Goal: Check status: Check status

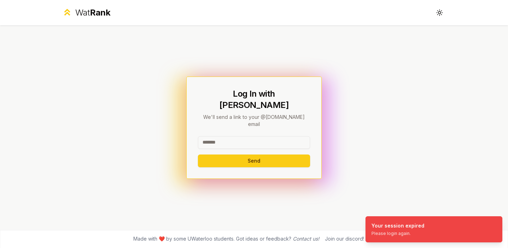
click at [225, 136] on input at bounding box center [254, 142] width 112 height 13
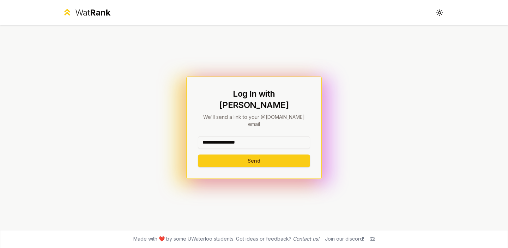
type input "**********"
click at [198, 155] on button "Send" at bounding box center [254, 161] width 112 height 13
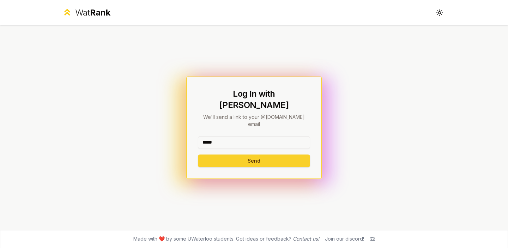
type input "*****"
click at [198, 155] on button "Send" at bounding box center [254, 161] width 112 height 13
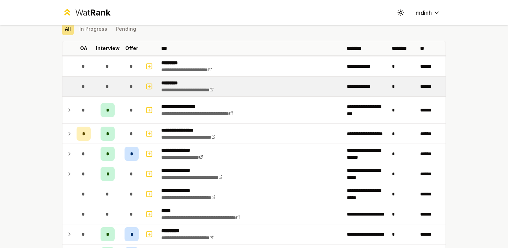
scroll to position [36, 0]
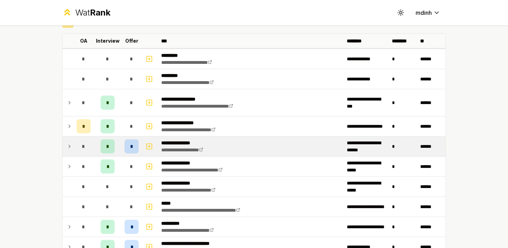
click at [132, 145] on span "*" at bounding box center [131, 146] width 3 height 7
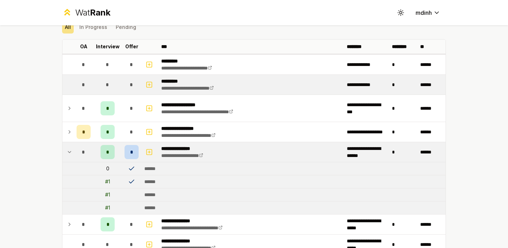
scroll to position [28, 0]
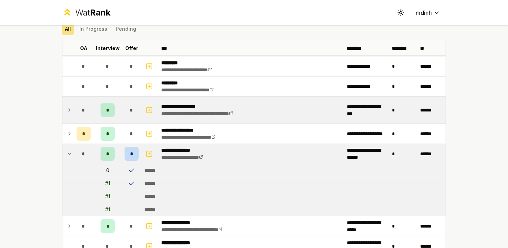
click at [135, 115] on div "*" at bounding box center [132, 110] width 14 height 14
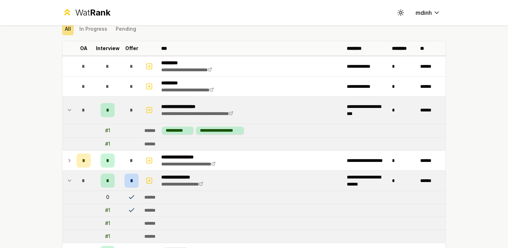
click at [135, 115] on div "*" at bounding box center [132, 110] width 14 height 14
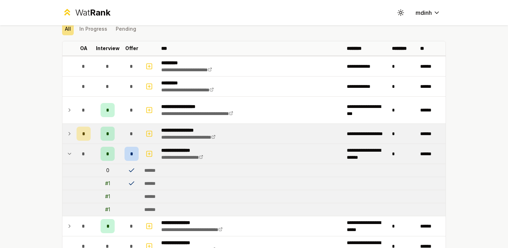
click at [133, 127] on div "*" at bounding box center [132, 134] width 14 height 14
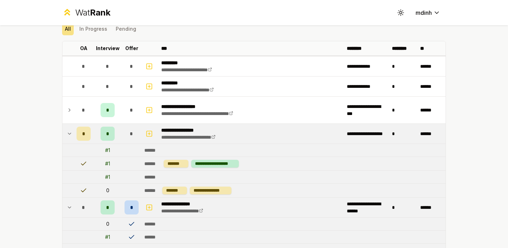
click at [133, 127] on div "*" at bounding box center [132, 134] width 14 height 14
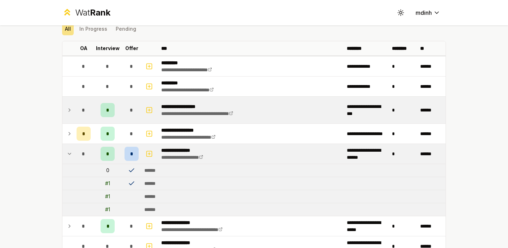
click at [142, 110] on td at bounding box center [150, 110] width 17 height 27
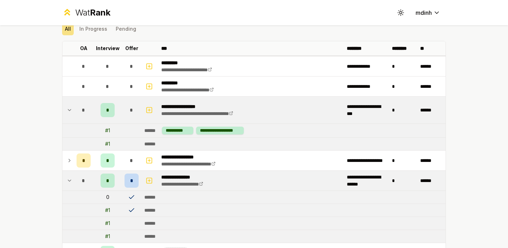
click at [142, 110] on td at bounding box center [150, 110] width 17 height 27
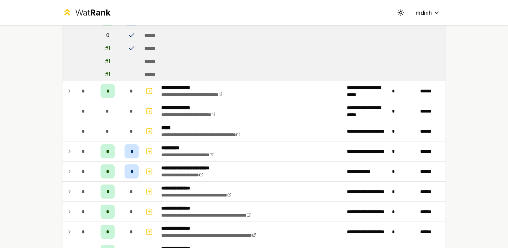
scroll to position [168, 0]
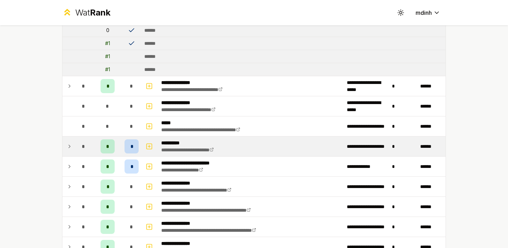
click at [139, 148] on td "*" at bounding box center [132, 147] width 20 height 20
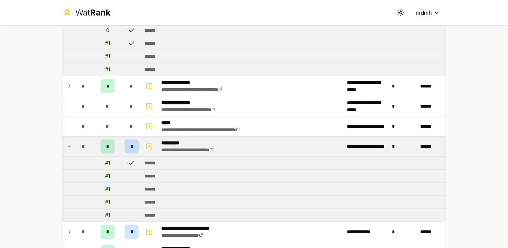
click at [138, 151] on div "*" at bounding box center [132, 146] width 14 height 14
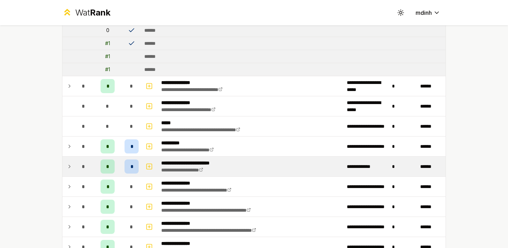
click at [135, 173] on div "*" at bounding box center [132, 167] width 14 height 14
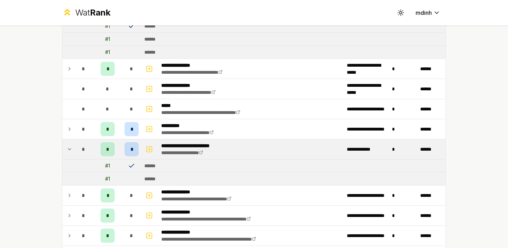
scroll to position [194, 0]
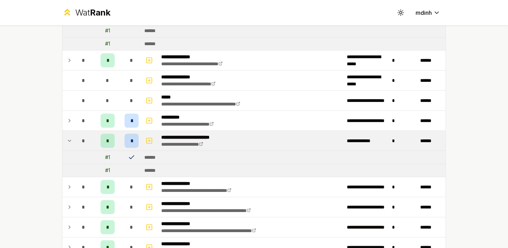
click at [138, 139] on div "*" at bounding box center [132, 141] width 14 height 14
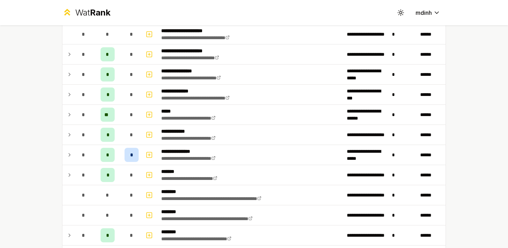
scroll to position [523, 0]
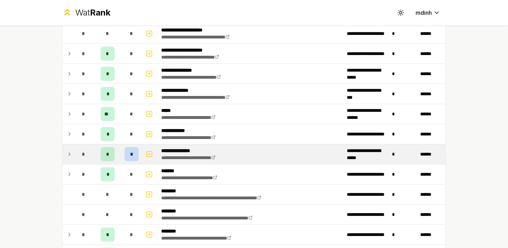
click at [137, 160] on div "*" at bounding box center [132, 154] width 14 height 14
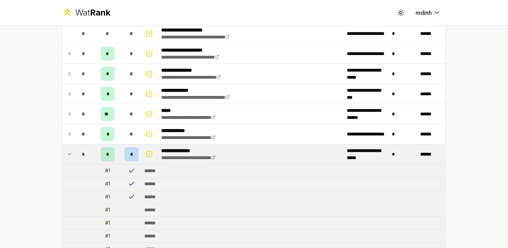
click at [137, 160] on div "*" at bounding box center [132, 154] width 14 height 14
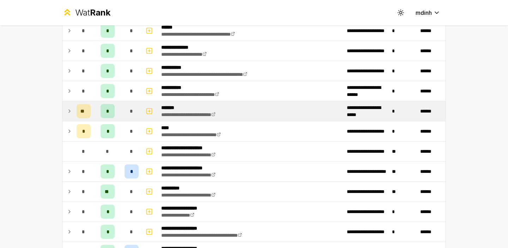
scroll to position [777, 0]
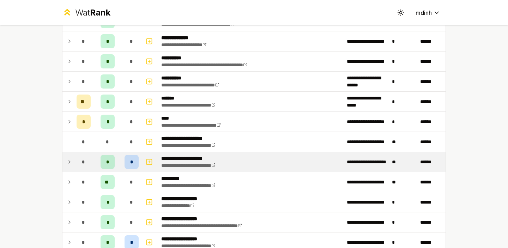
click at [135, 169] on td "*" at bounding box center [132, 162] width 20 height 20
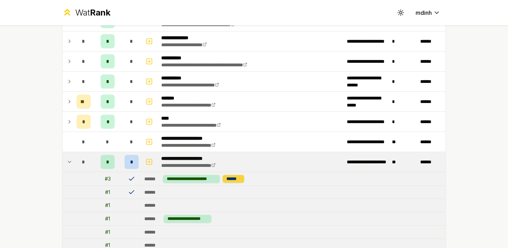
click at [234, 177] on div "******" at bounding box center [234, 179] width 22 height 8
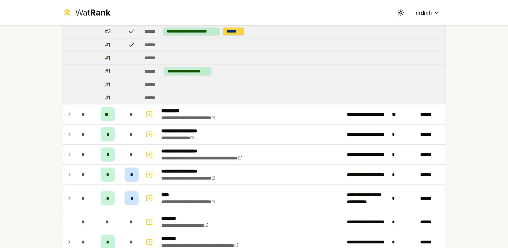
scroll to position [928, 0]
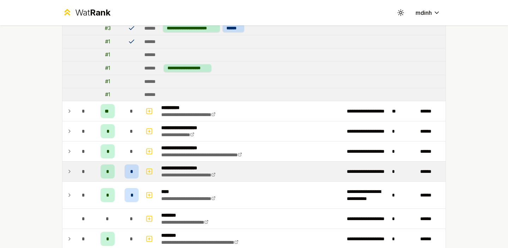
click at [143, 175] on td at bounding box center [150, 172] width 17 height 20
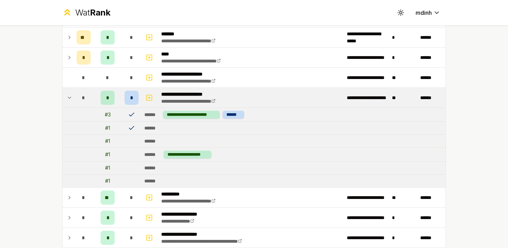
scroll to position [839, 0]
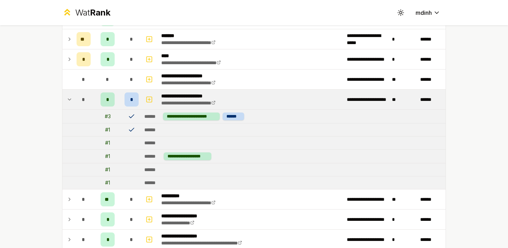
click at [143, 107] on td at bounding box center [150, 100] width 17 height 20
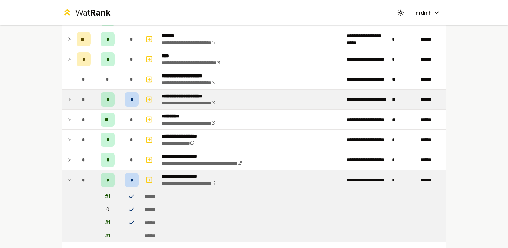
click at [143, 107] on td at bounding box center [150, 100] width 17 height 20
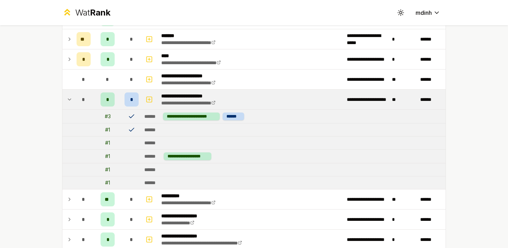
click at [143, 107] on td at bounding box center [150, 100] width 17 height 20
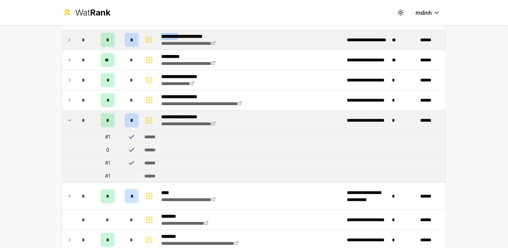
scroll to position [906, 0]
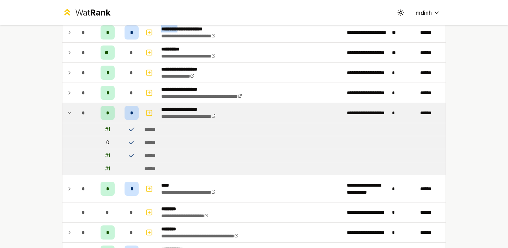
click at [140, 119] on td "*" at bounding box center [132, 113] width 20 height 20
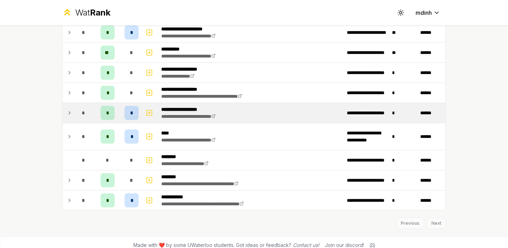
click at [140, 119] on td "*" at bounding box center [132, 113] width 20 height 20
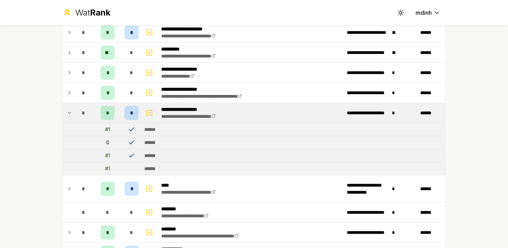
scroll to position [910, 0]
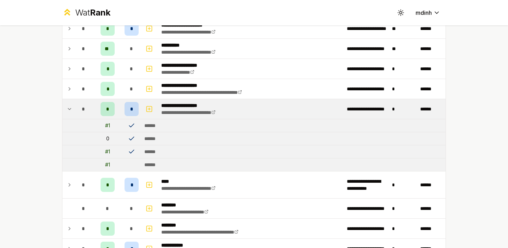
click at [144, 114] on button "button" at bounding box center [149, 108] width 10 height 11
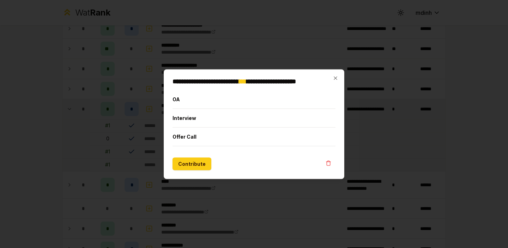
click at [137, 150] on div at bounding box center [254, 124] width 508 height 248
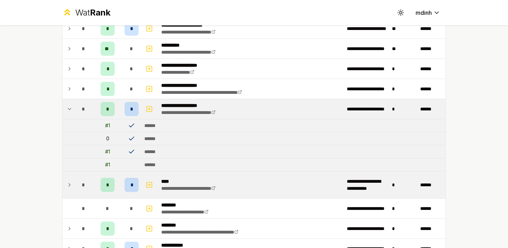
click at [140, 189] on td "*" at bounding box center [132, 185] width 20 height 27
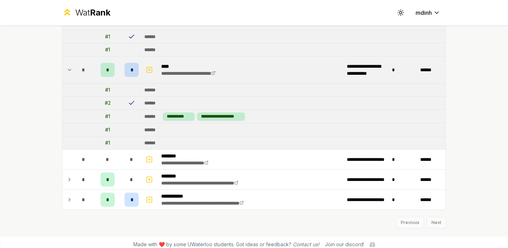
scroll to position [1031, 0]
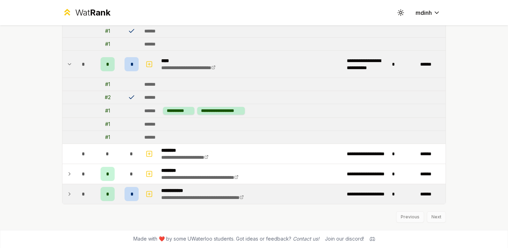
click at [139, 199] on td "*" at bounding box center [132, 194] width 20 height 20
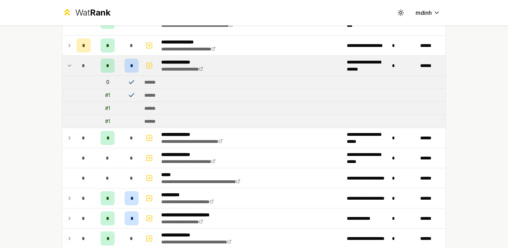
scroll to position [0, 0]
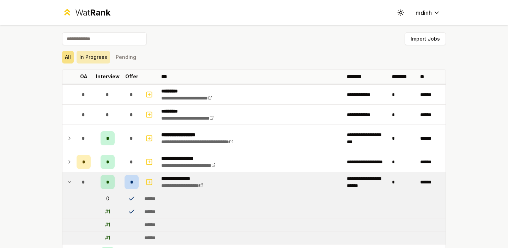
click at [98, 61] on button "In Progress" at bounding box center [94, 57] width 34 height 13
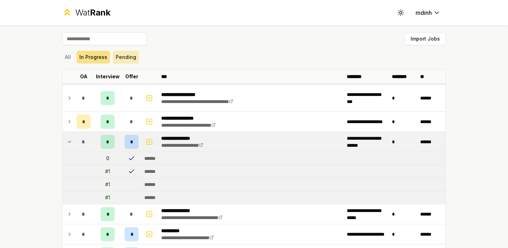
click at [123, 61] on button "Pending" at bounding box center [126, 57] width 26 height 13
